Goal: Find contact information: Find contact information

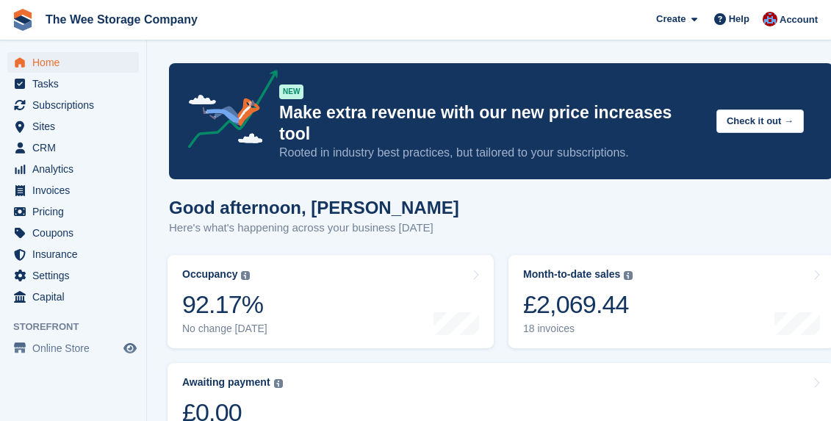
scroll to position [859, 0]
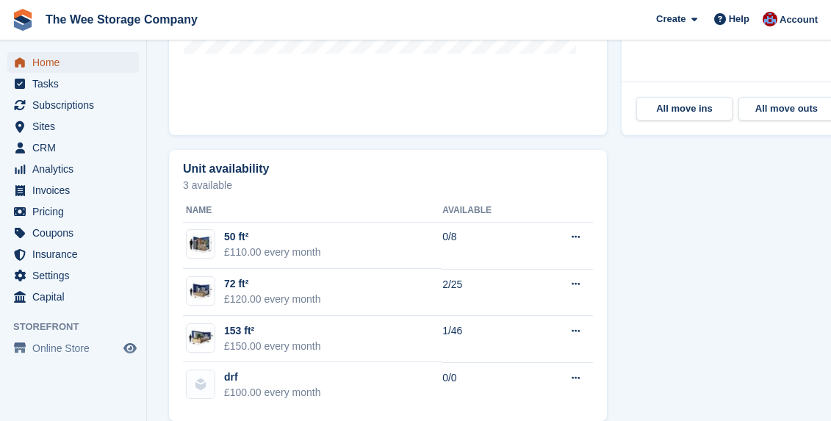
click at [54, 68] on span "Home" at bounding box center [76, 62] width 88 height 21
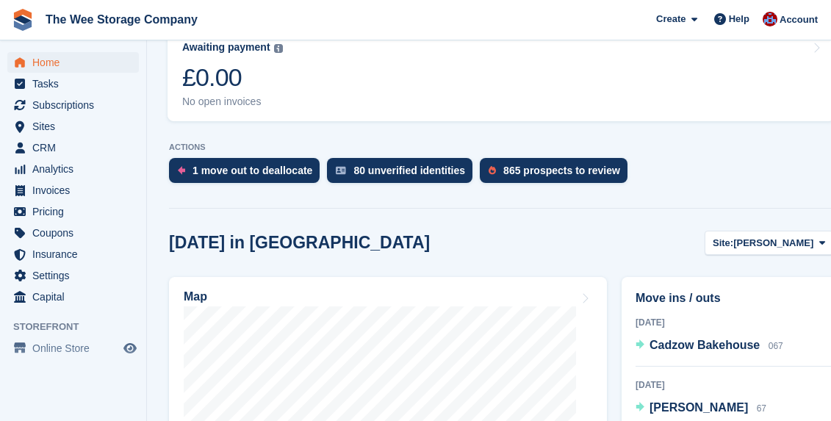
scroll to position [339, 0]
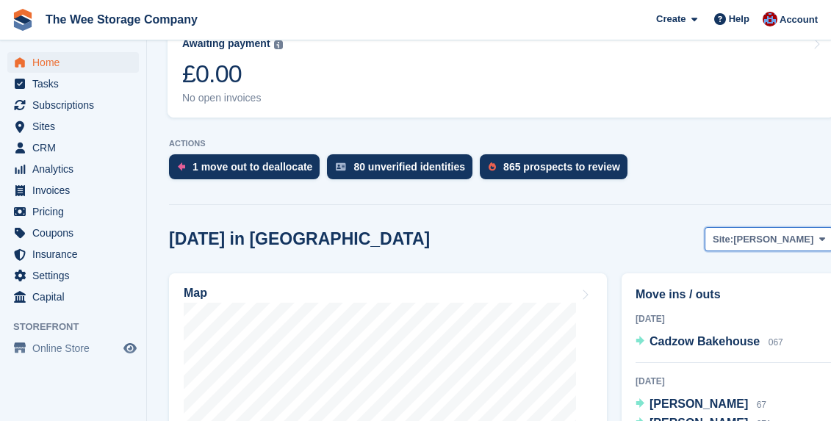
click at [764, 232] on span "[PERSON_NAME]" at bounding box center [773, 239] width 80 height 15
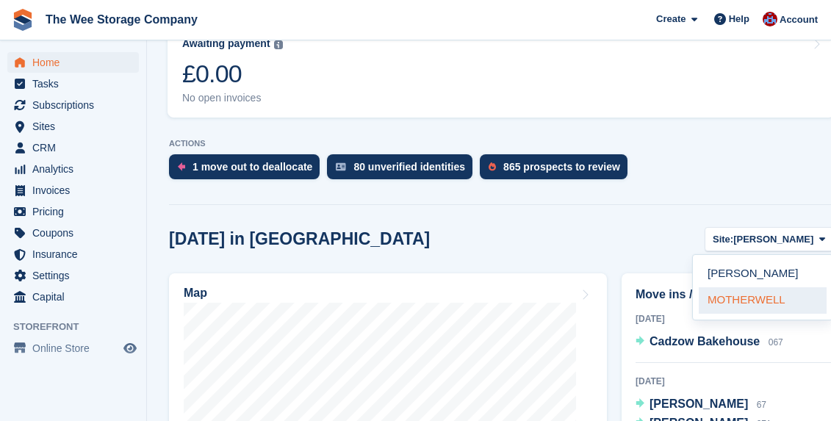
click at [747, 287] on link "MOTHERWELL" at bounding box center [763, 300] width 128 height 26
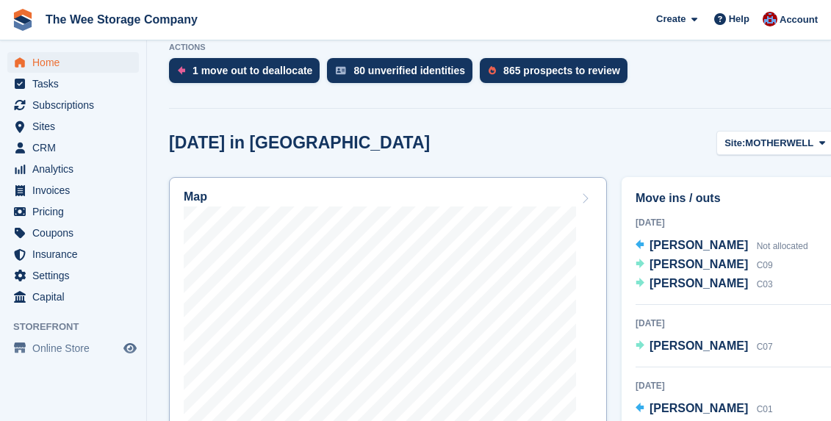
scroll to position [443, 0]
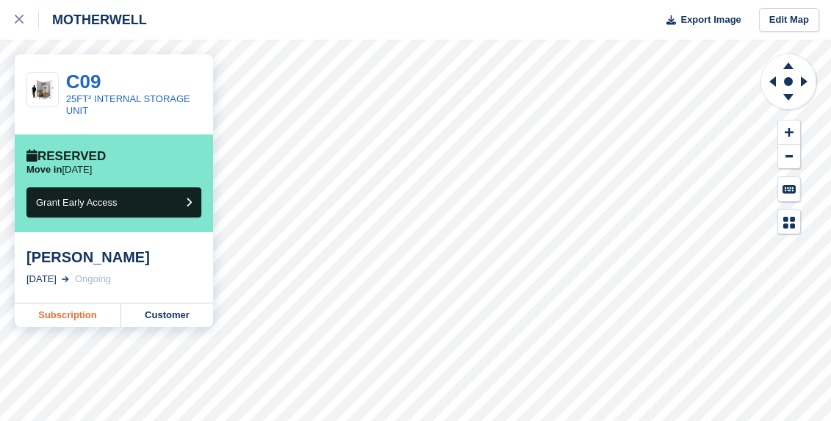
click at [58, 320] on link "Subscription" at bounding box center [68, 316] width 107 height 24
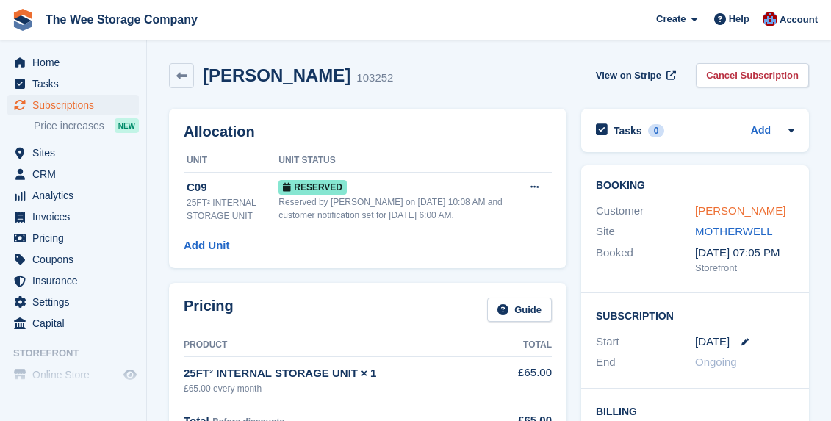
click at [722, 211] on link "[PERSON_NAME]" at bounding box center [740, 210] width 90 height 12
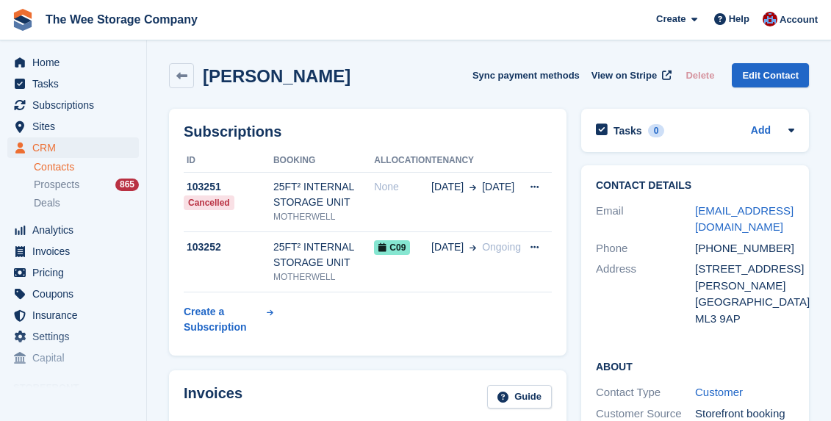
drag, startPoint x: 785, startPoint y: 230, endPoint x: 672, endPoint y: 222, distance: 112.7
click at [672, 222] on div "Email melissapaulinepate@outlook.com" at bounding box center [695, 219] width 198 height 37
copy div "melissapaulinepate@outlook.com"
click at [180, 73] on icon at bounding box center [181, 76] width 11 height 11
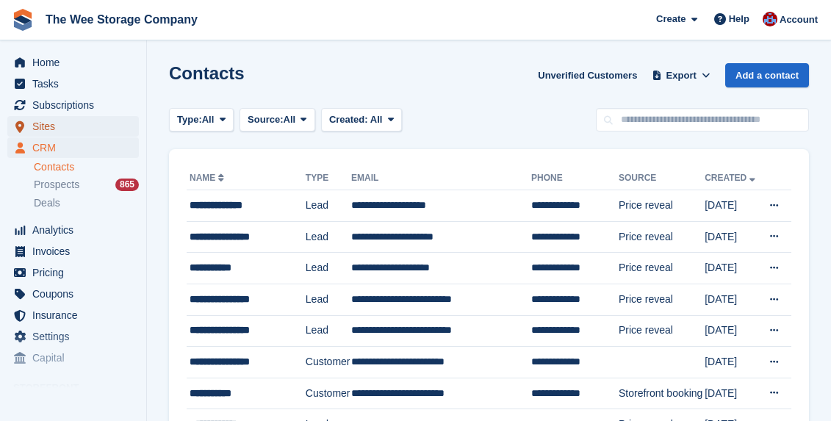
click at [42, 126] on span "Sites" at bounding box center [76, 126] width 88 height 21
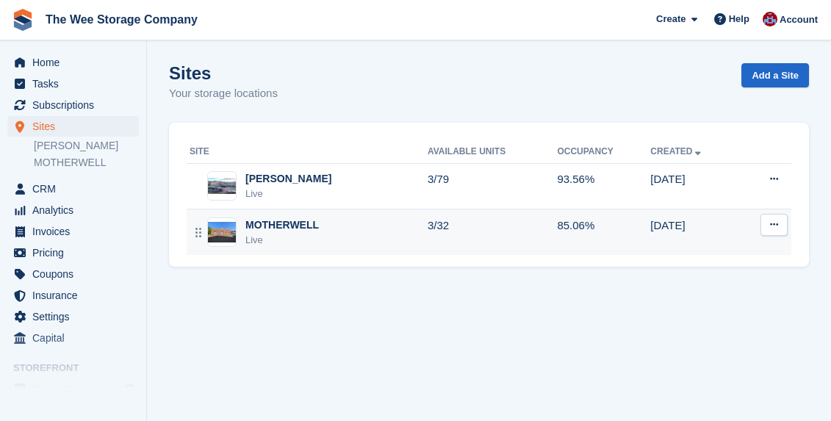
click at [293, 228] on div "MOTHERWELL" at bounding box center [281, 225] width 73 height 15
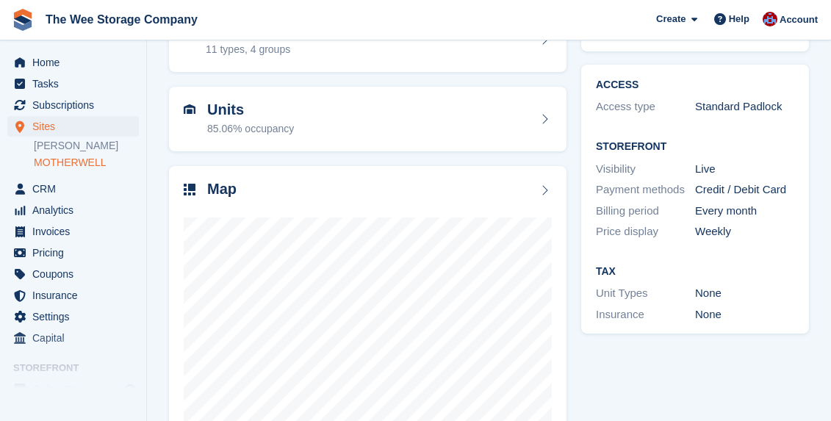
scroll to position [118, 0]
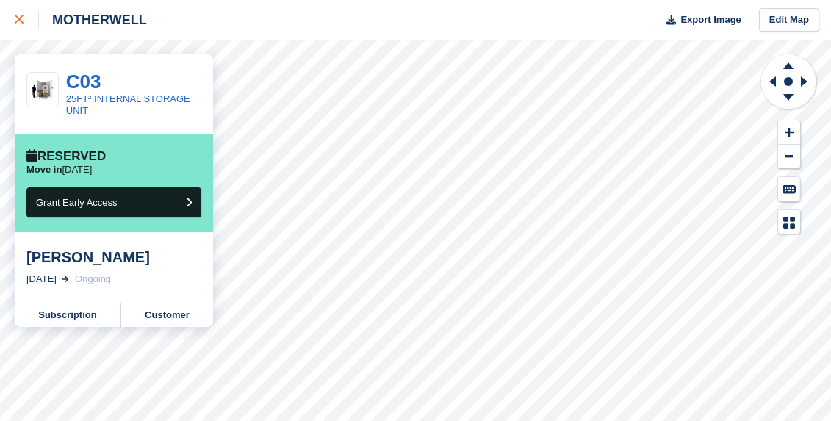
click at [20, 29] on link at bounding box center [19, 20] width 39 height 40
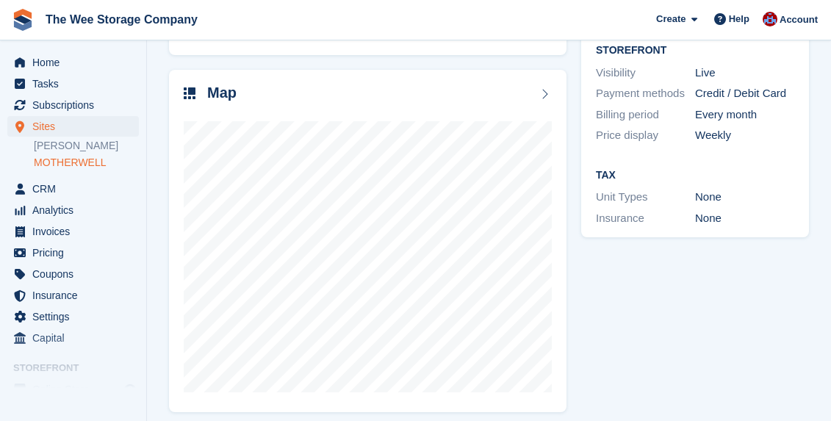
scroll to position [206, 0]
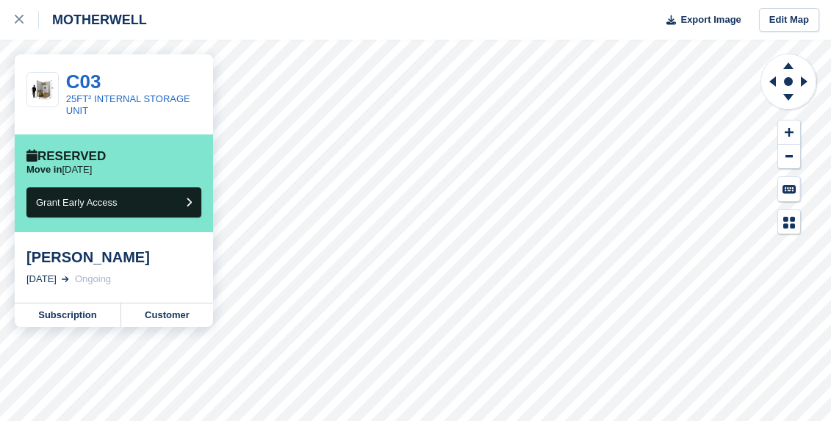
click at [173, 313] on link "Customer" at bounding box center [167, 316] width 92 height 24
click at [0, 0] on div "MOTHERWELL Export Image Edit Map C03 25FT² INTERNAL STORAGE UNIT Reserved Move …" at bounding box center [415, 210] width 831 height 421
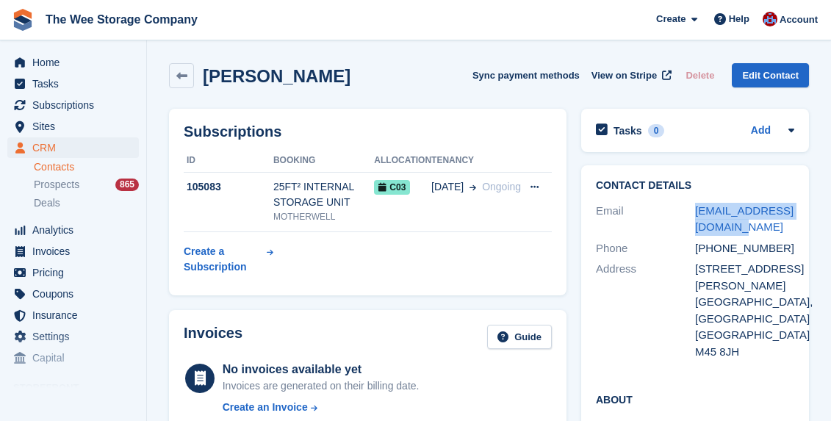
drag, startPoint x: 749, startPoint y: 228, endPoint x: 686, endPoint y: 220, distance: 63.7
click at [686, 220] on div "Email sarahsalami32@gmail.com" at bounding box center [695, 219] width 198 height 37
copy div "sarahsalami32@gmail.com"
